Goal: Transaction & Acquisition: Purchase product/service

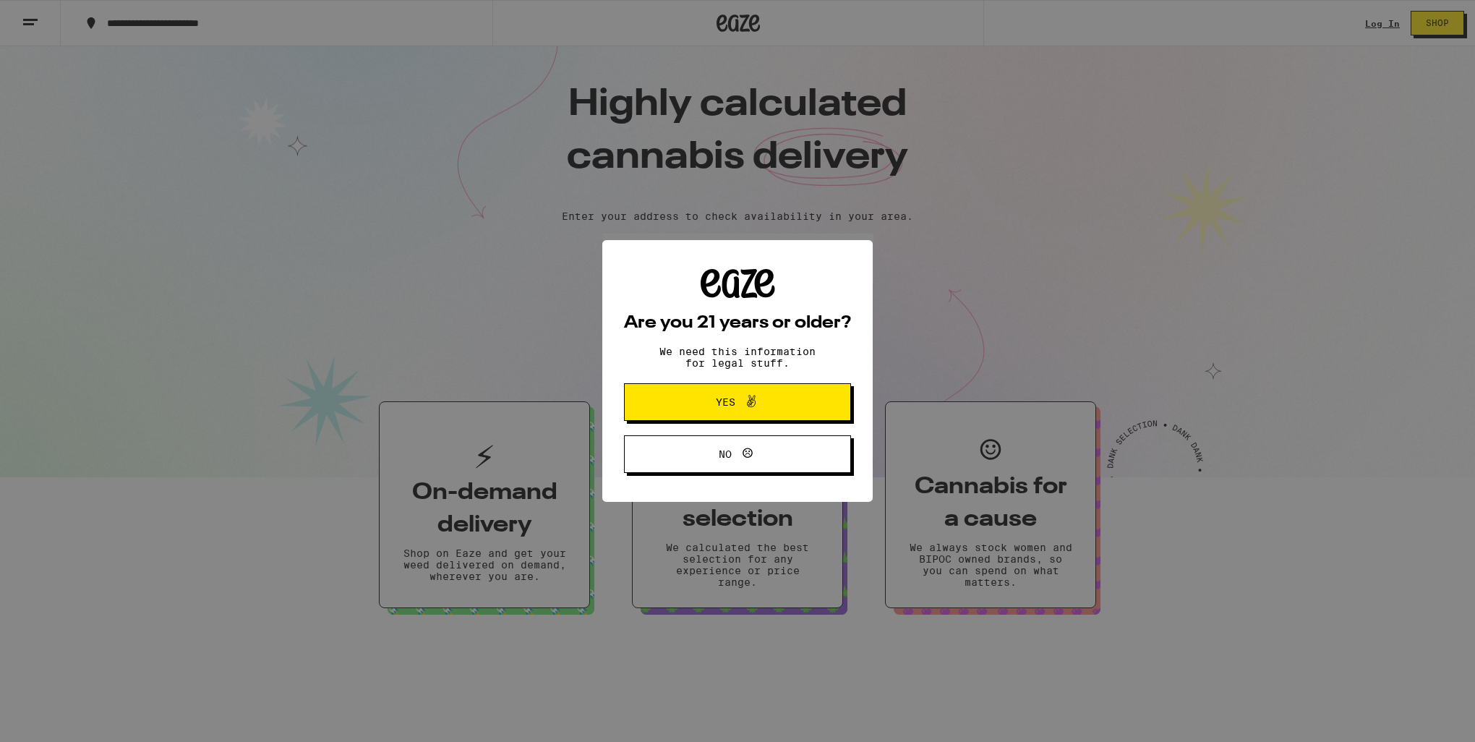
click at [672, 405] on button "Yes" at bounding box center [737, 402] width 227 height 38
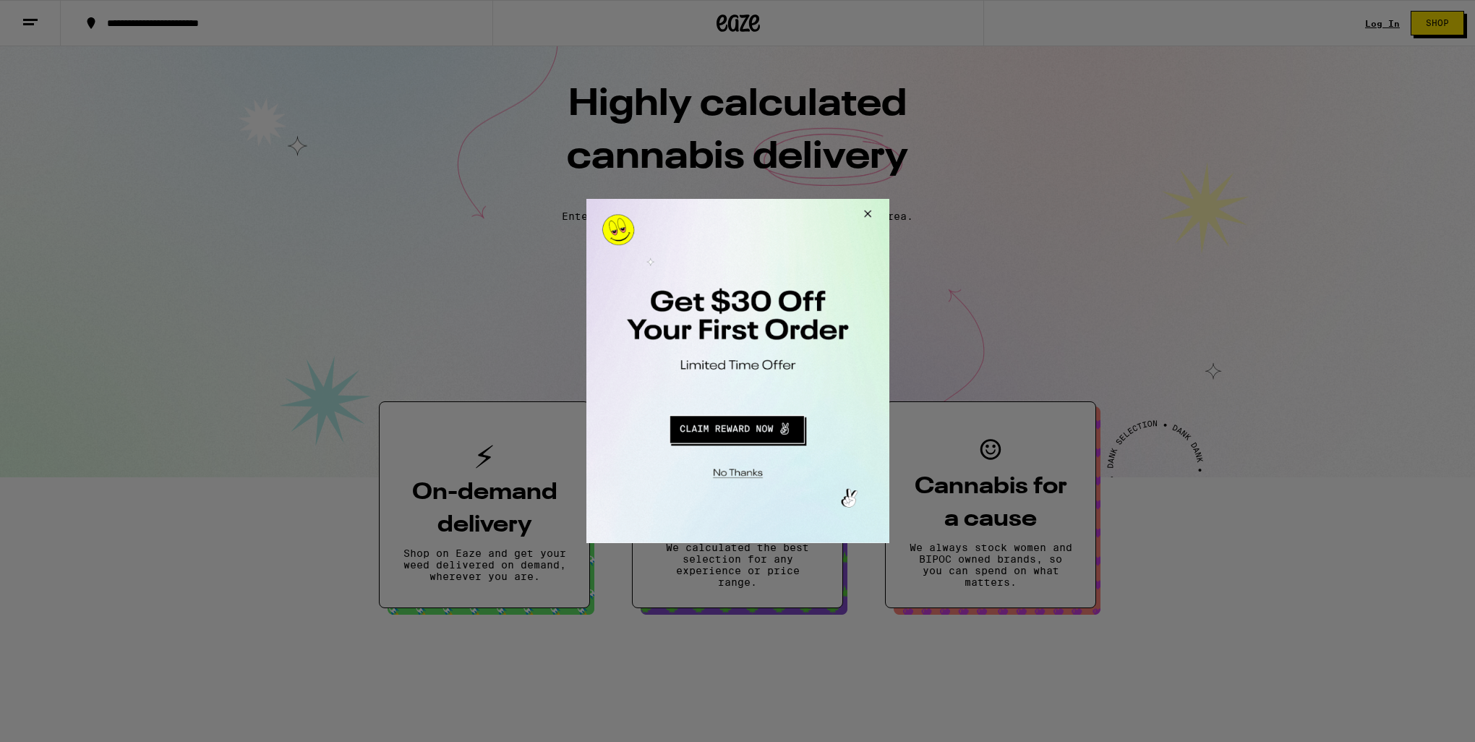
click at [721, 427] on button "Redirect to URL" at bounding box center [736, 427] width 252 height 35
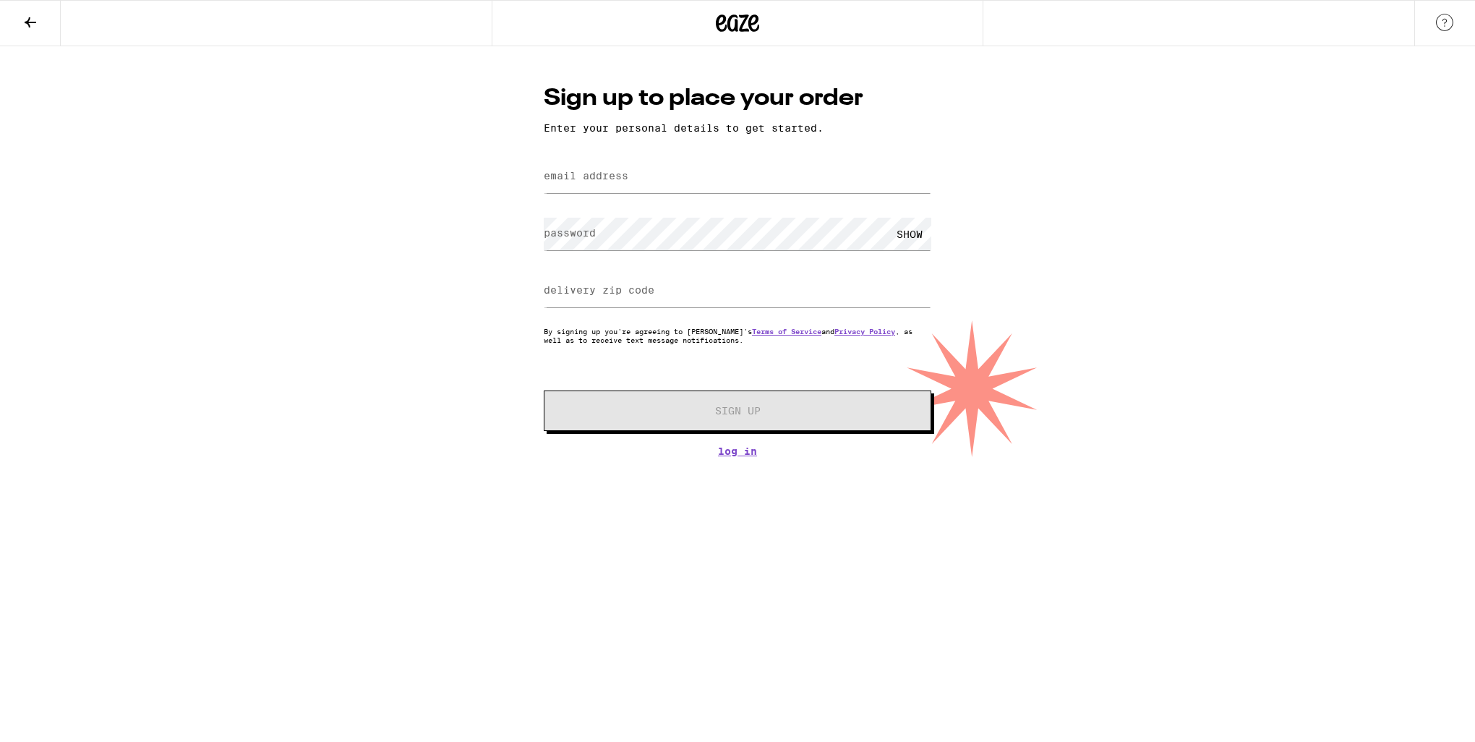
click at [30, 26] on icon at bounding box center [30, 22] width 17 height 17
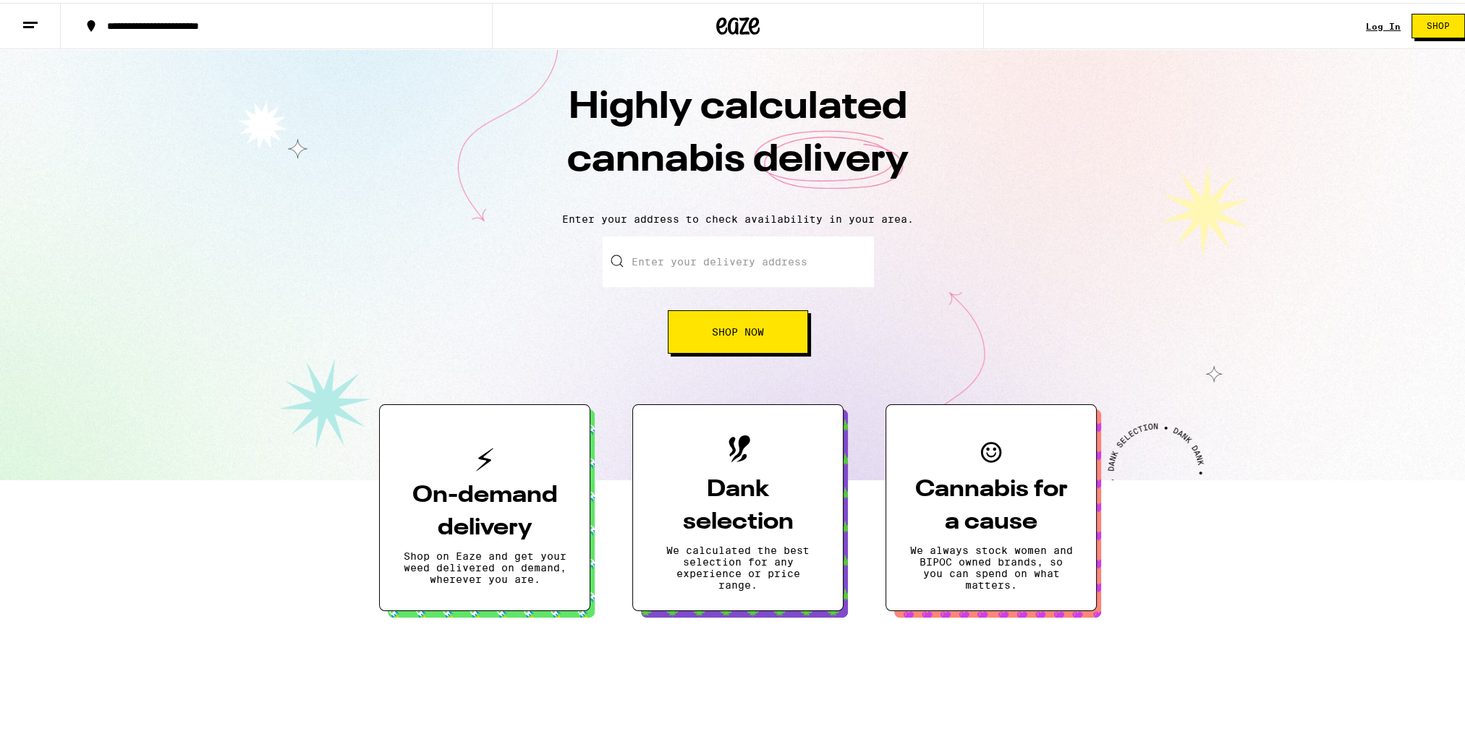
click at [718, 329] on span "Shop Now" at bounding box center [738, 329] width 52 height 10
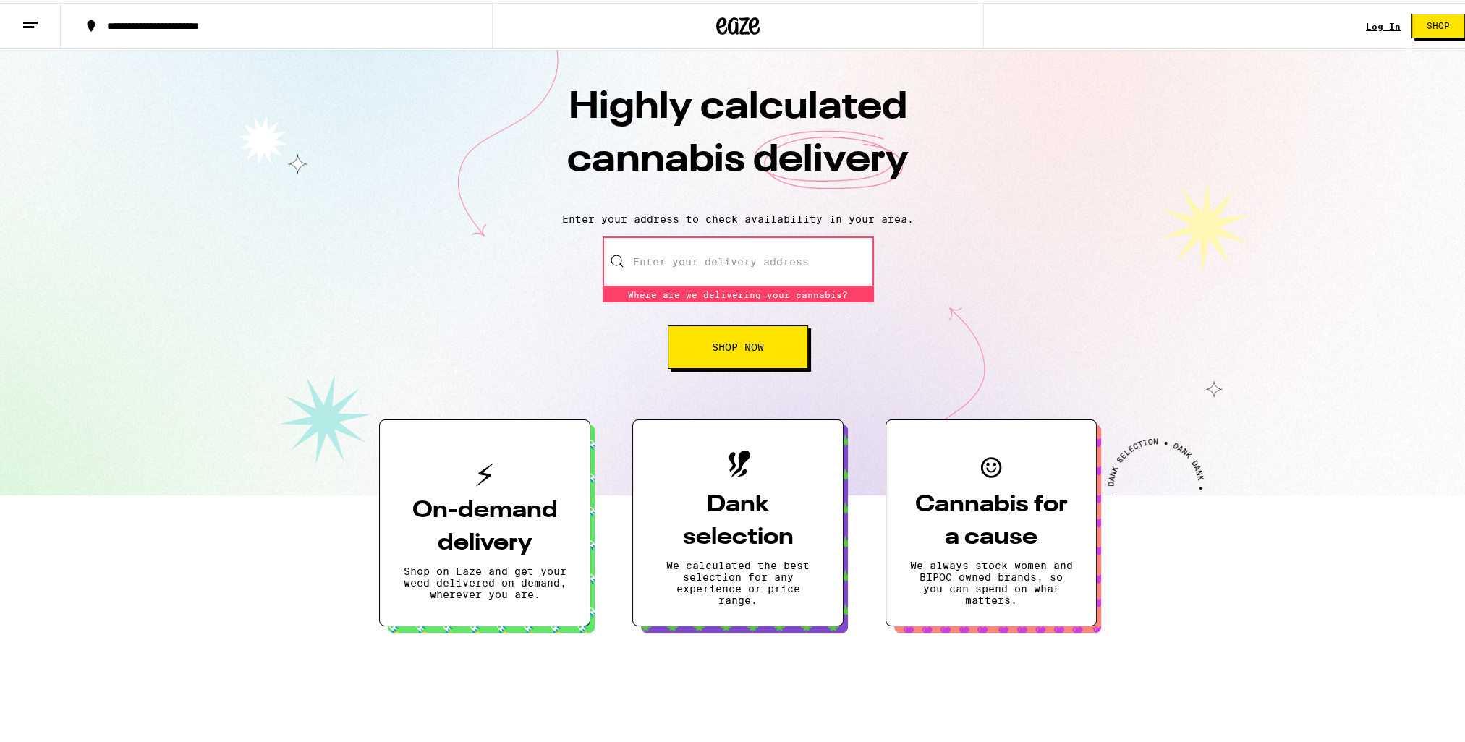
click at [694, 265] on input "Enter your delivery address" at bounding box center [737, 259] width 271 height 51
click at [710, 333] on button "Shop Now" at bounding box center [738, 344] width 140 height 43
click at [568, 340] on div "Enter your delivery address Where are we delivering your cannabis? Where are we…" at bounding box center [737, 300] width 1447 height 132
click at [677, 255] on input "Enter your delivery address" at bounding box center [737, 259] width 271 height 51
type input "5"
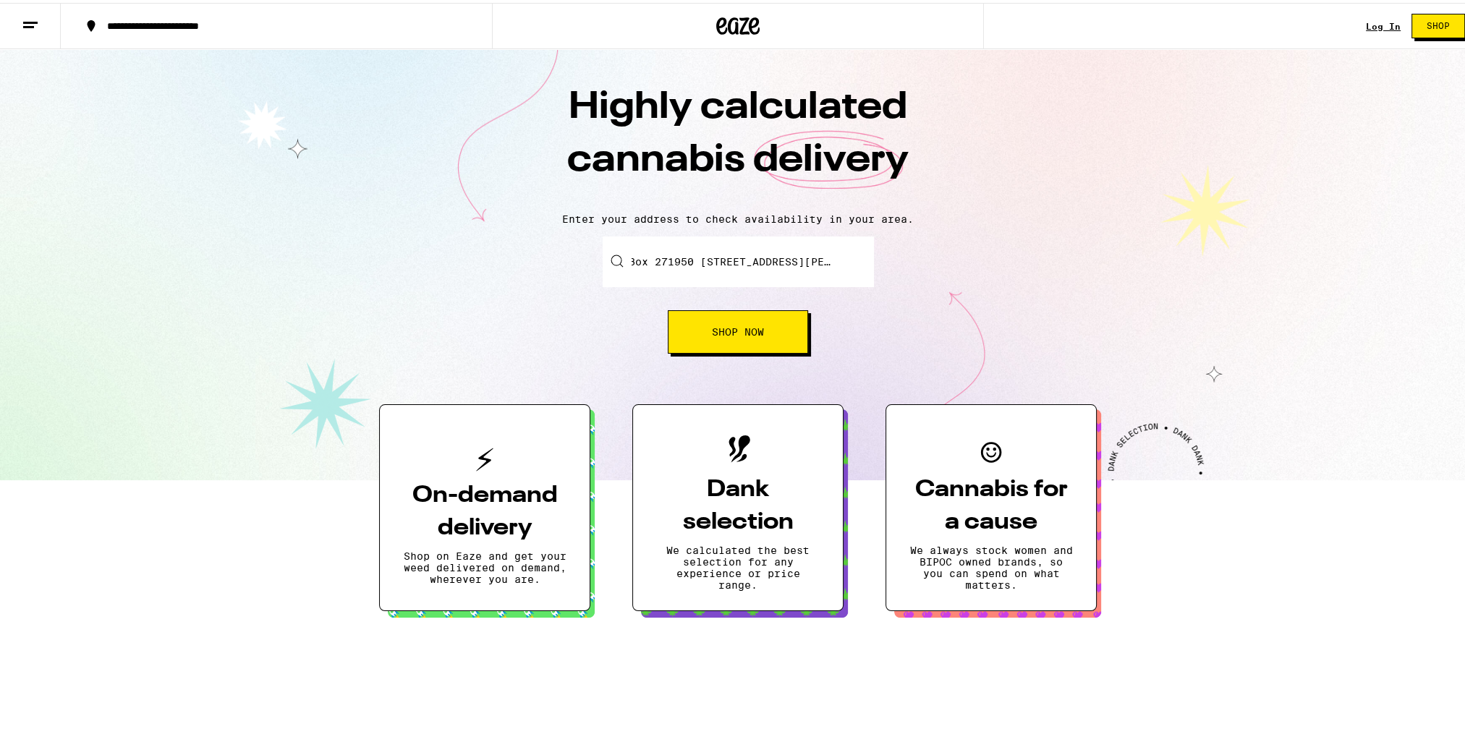
scroll to position [0, 29]
click at [693, 339] on button "Shop Now" at bounding box center [738, 328] width 140 height 43
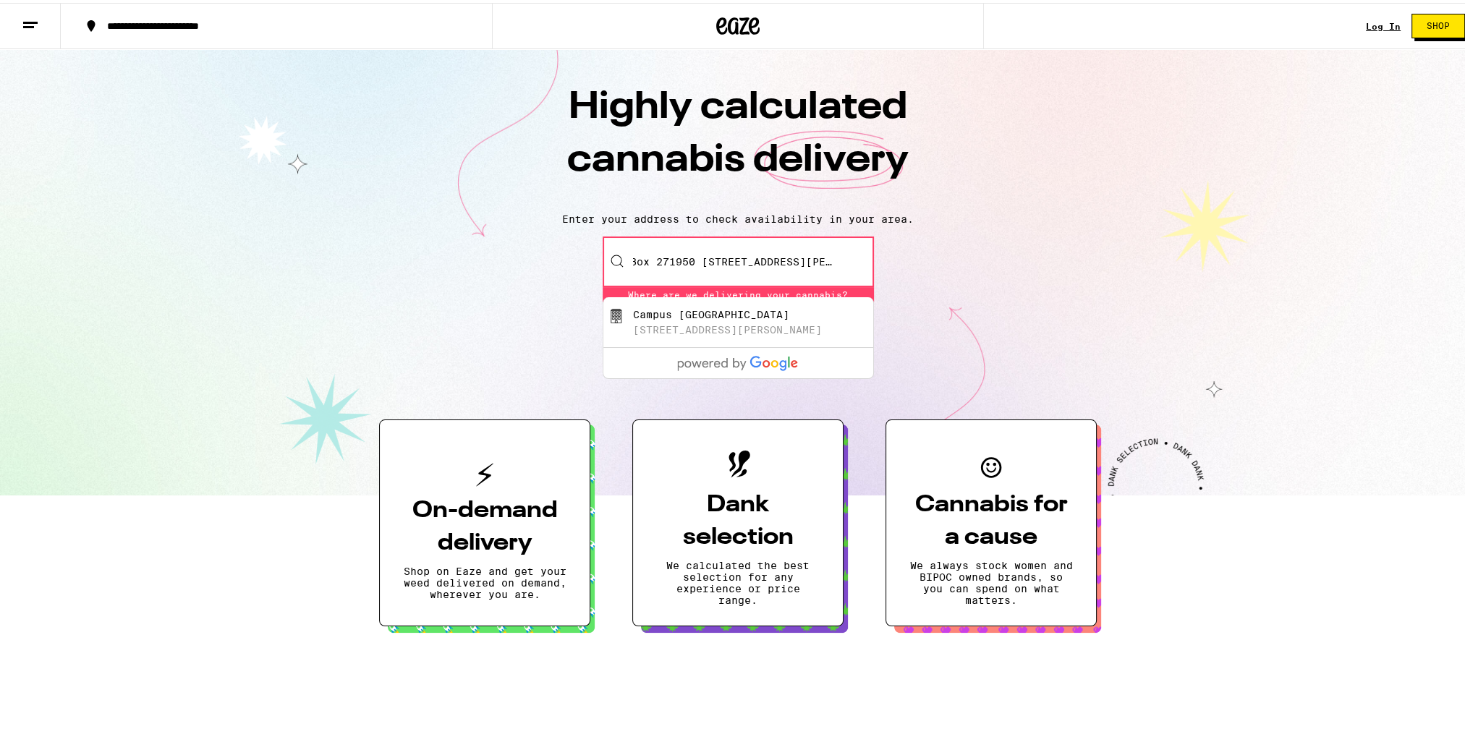
scroll to position [0, 0]
click at [700, 330] on div "[STREET_ADDRESS][PERSON_NAME]" at bounding box center [727, 327] width 189 height 12
type input "Campus [GEOGRAPHIC_DATA], [STREET_ADDRESS][PERSON_NAME]"
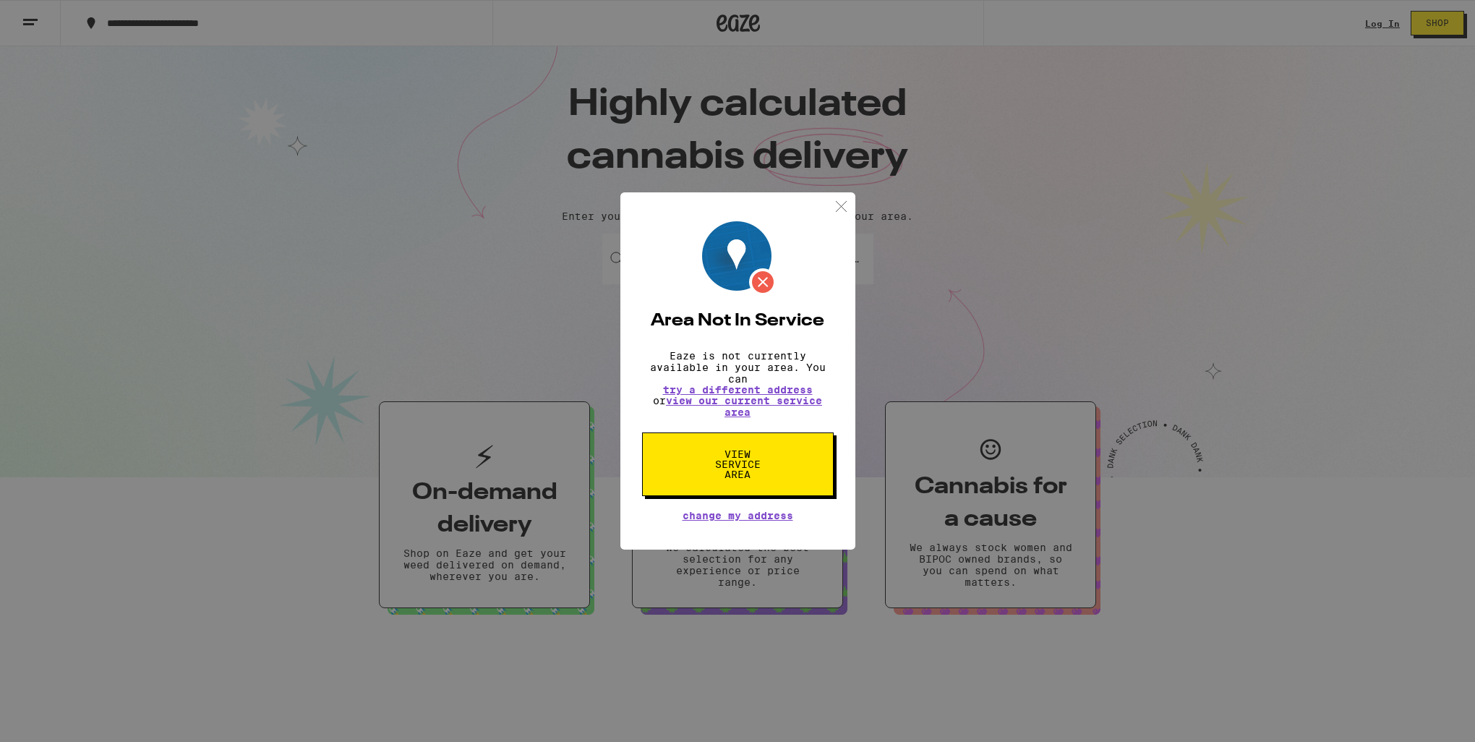
click at [843, 207] on img at bounding box center [841, 206] width 18 height 18
